Goal: Manage account settings

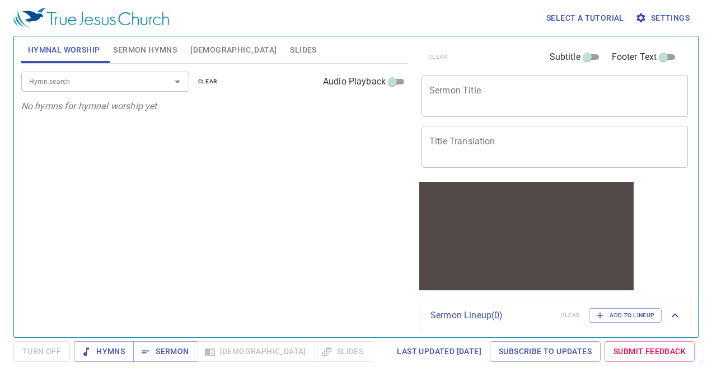
click at [271, 256] on div "Hymn search Hymn search clear Audio Playback No hymns for hymnal worship yet" at bounding box center [214, 196] width 387 height 264
click at [663, 18] on span "Settings" at bounding box center [663, 18] width 52 height 14
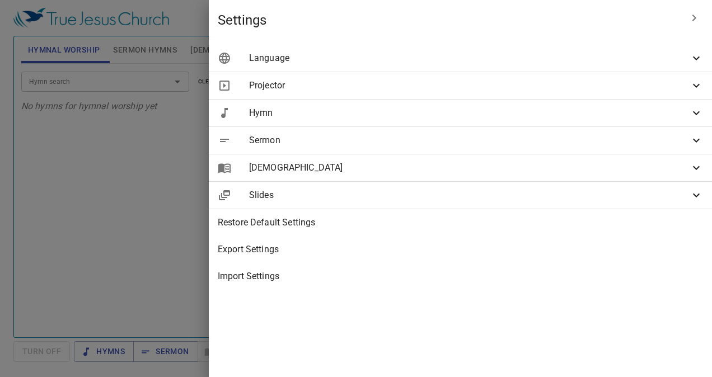
click at [693, 65] on div "Language" at bounding box center [460, 58] width 503 height 27
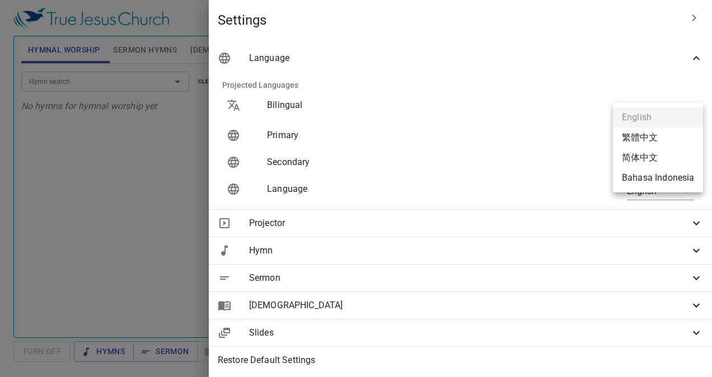
click at [661, 134] on body "Select a tutorial Settings Hymnal Worship Sermon Hymns Bible Slides Hymn search…" at bounding box center [356, 188] width 712 height 377
click at [648, 154] on li "简体中文" at bounding box center [658, 158] width 90 height 20
type input "zh-simple"
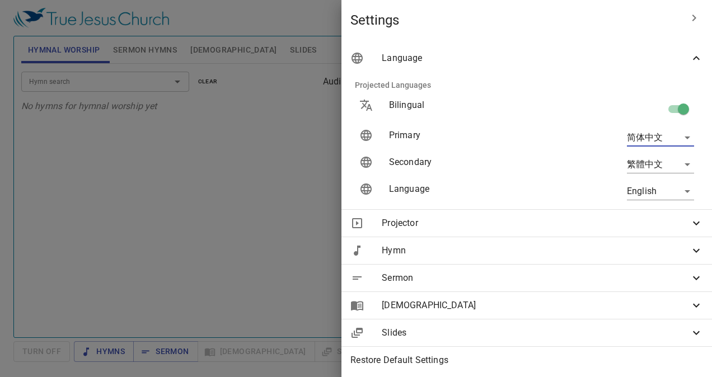
click at [657, 189] on body "Select a tutorial Settings Hymnal Worship Sermon Hymns Bible Slides Hymn search…" at bounding box center [356, 188] width 712 height 377
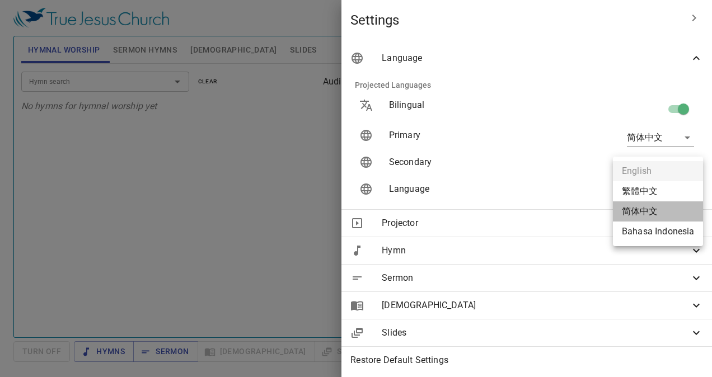
click at [646, 207] on li "简体中文" at bounding box center [658, 211] width 90 height 20
type input "zh-simple"
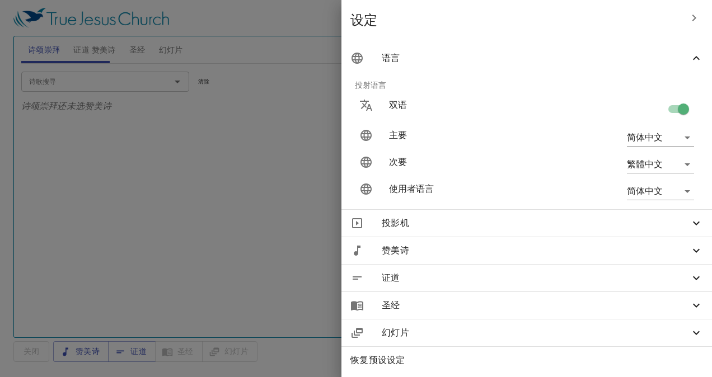
click at [329, 209] on div at bounding box center [356, 188] width 712 height 377
